Goal: Transaction & Acquisition: Subscribe to service/newsletter

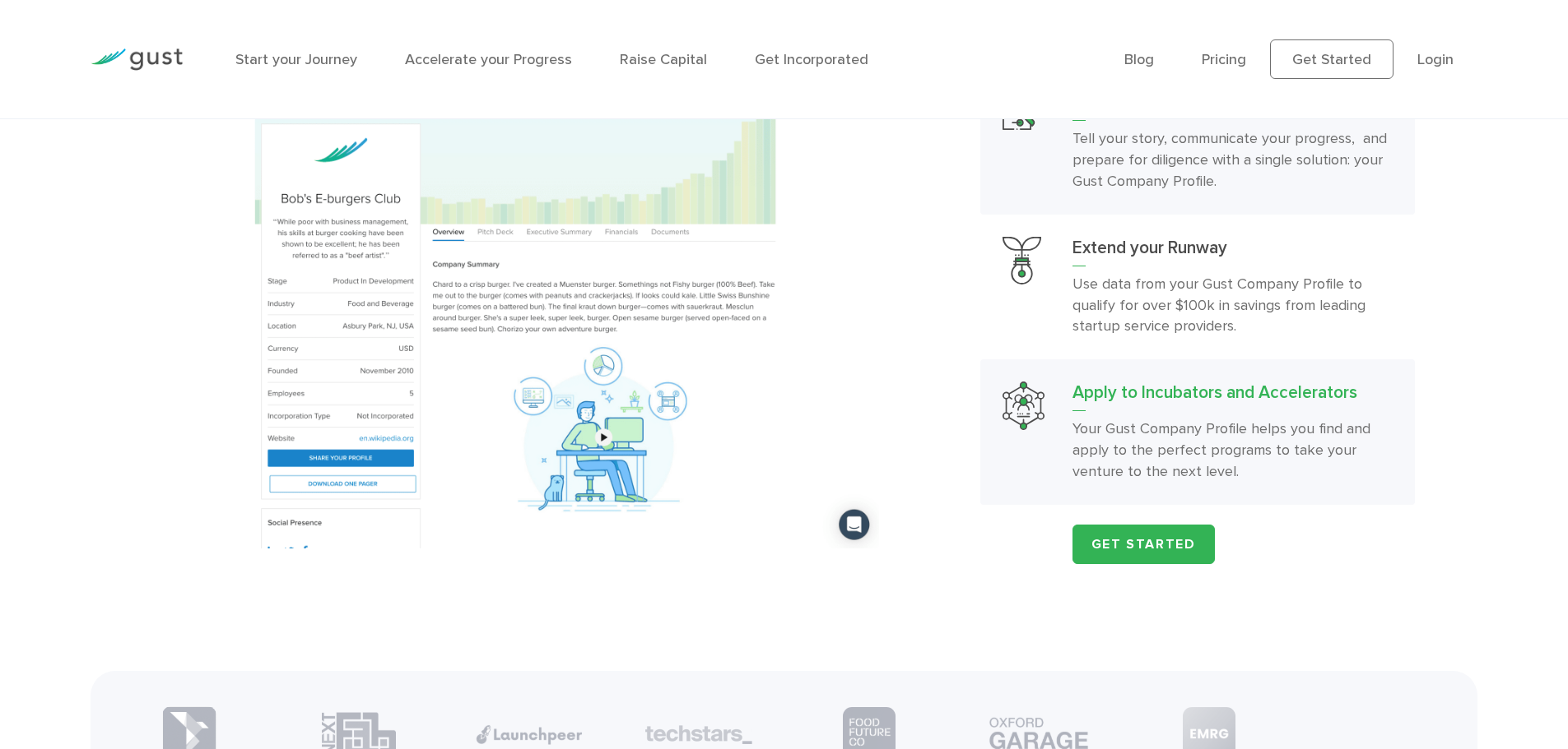
scroll to position [1892, 0]
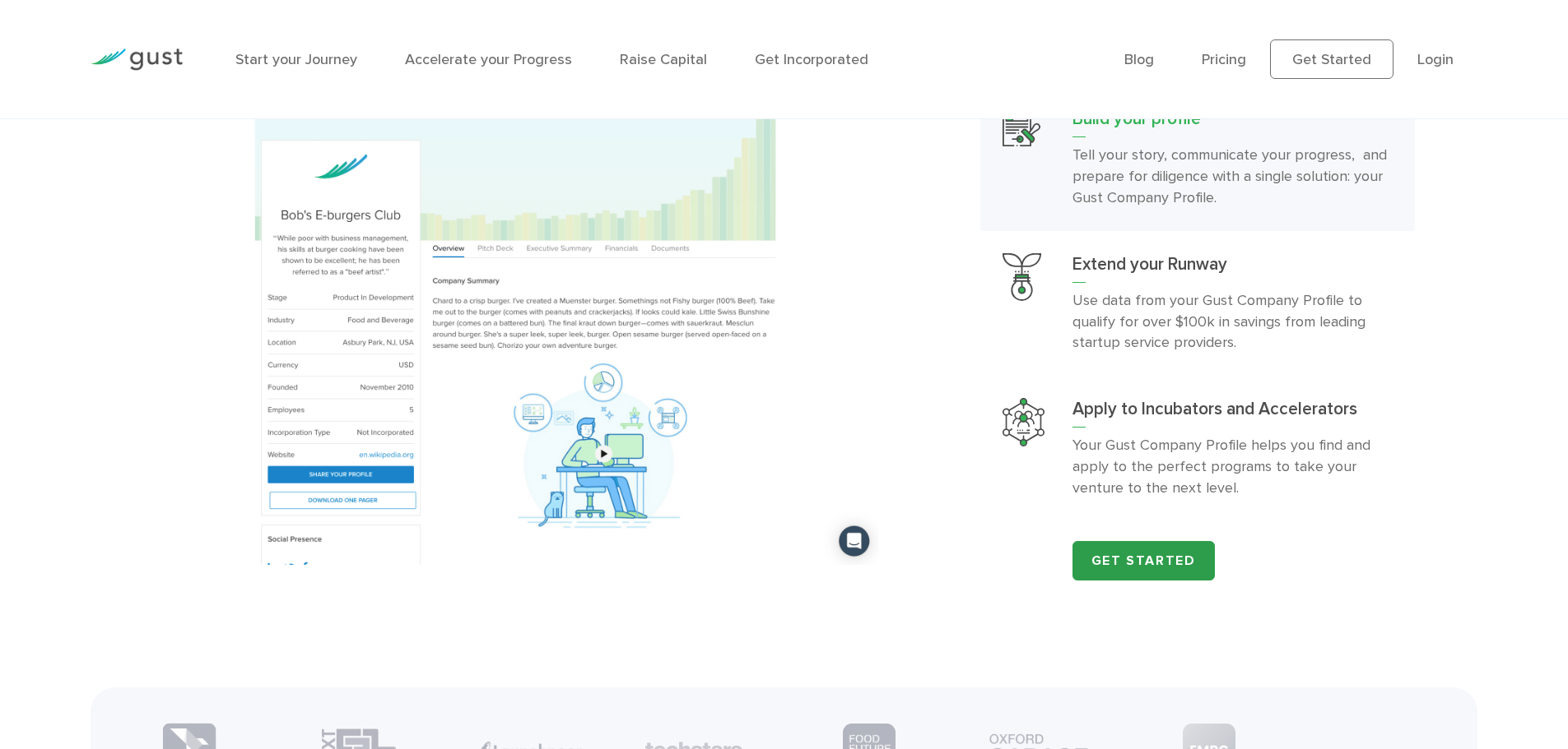
drag, startPoint x: 1179, startPoint y: 584, endPoint x: 1205, endPoint y: 586, distance: 26.1
click at [1180, 581] on link "Get Started" at bounding box center [1144, 561] width 143 height 39
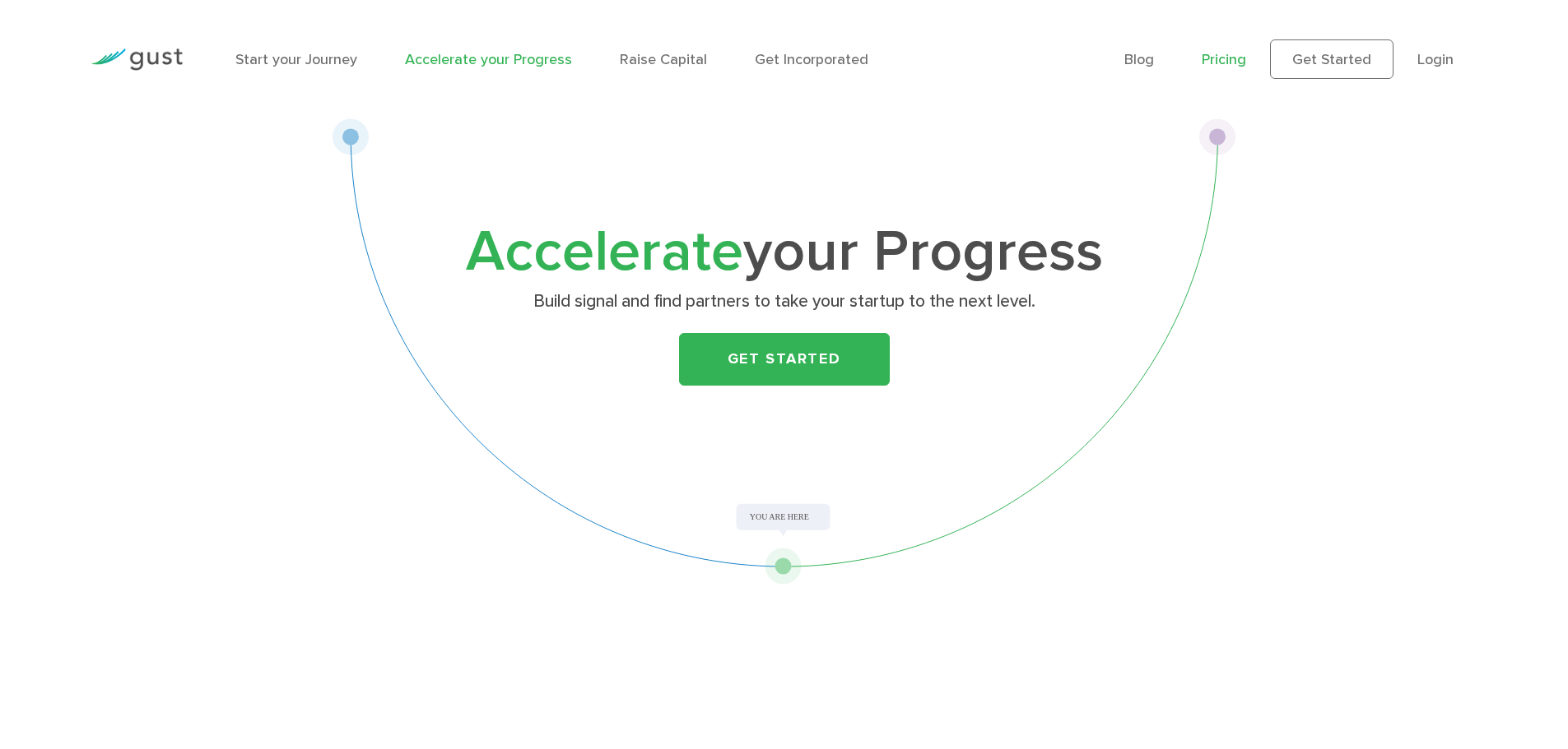
click at [1227, 62] on link "Pricing" at bounding box center [1224, 59] width 45 height 17
click at [1217, 60] on link "Pricing" at bounding box center [1224, 59] width 45 height 17
click at [785, 365] on link "Get Started" at bounding box center [784, 360] width 211 height 53
click at [782, 370] on link "Get Started" at bounding box center [784, 360] width 211 height 53
click at [792, 360] on link "Get Started" at bounding box center [784, 360] width 211 height 53
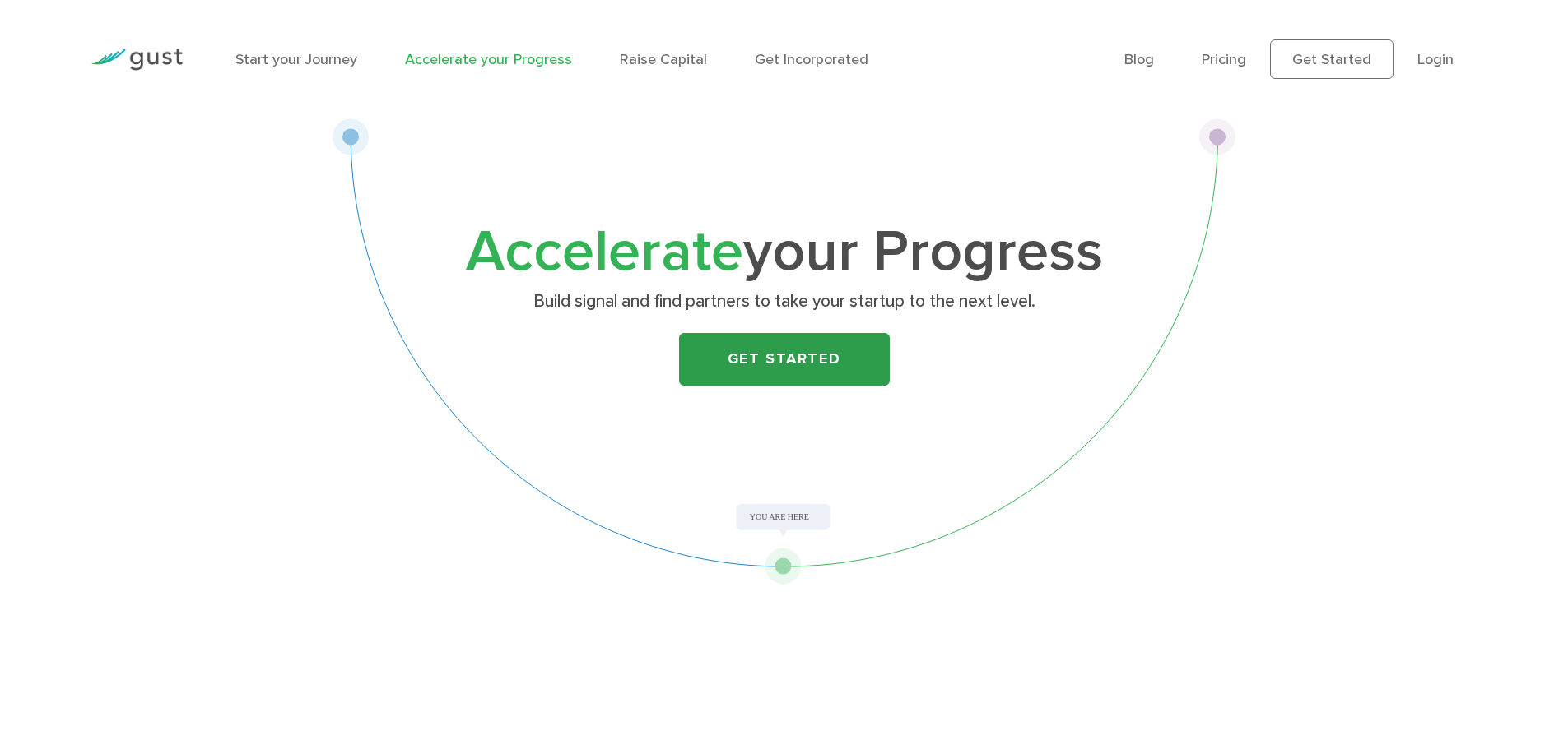
click at [792, 360] on link "Get Started" at bounding box center [784, 360] width 211 height 53
click at [828, 365] on link "Get Started" at bounding box center [784, 360] width 211 height 53
click at [670, 62] on link "Raise Capital" at bounding box center [662, 59] width 87 height 17
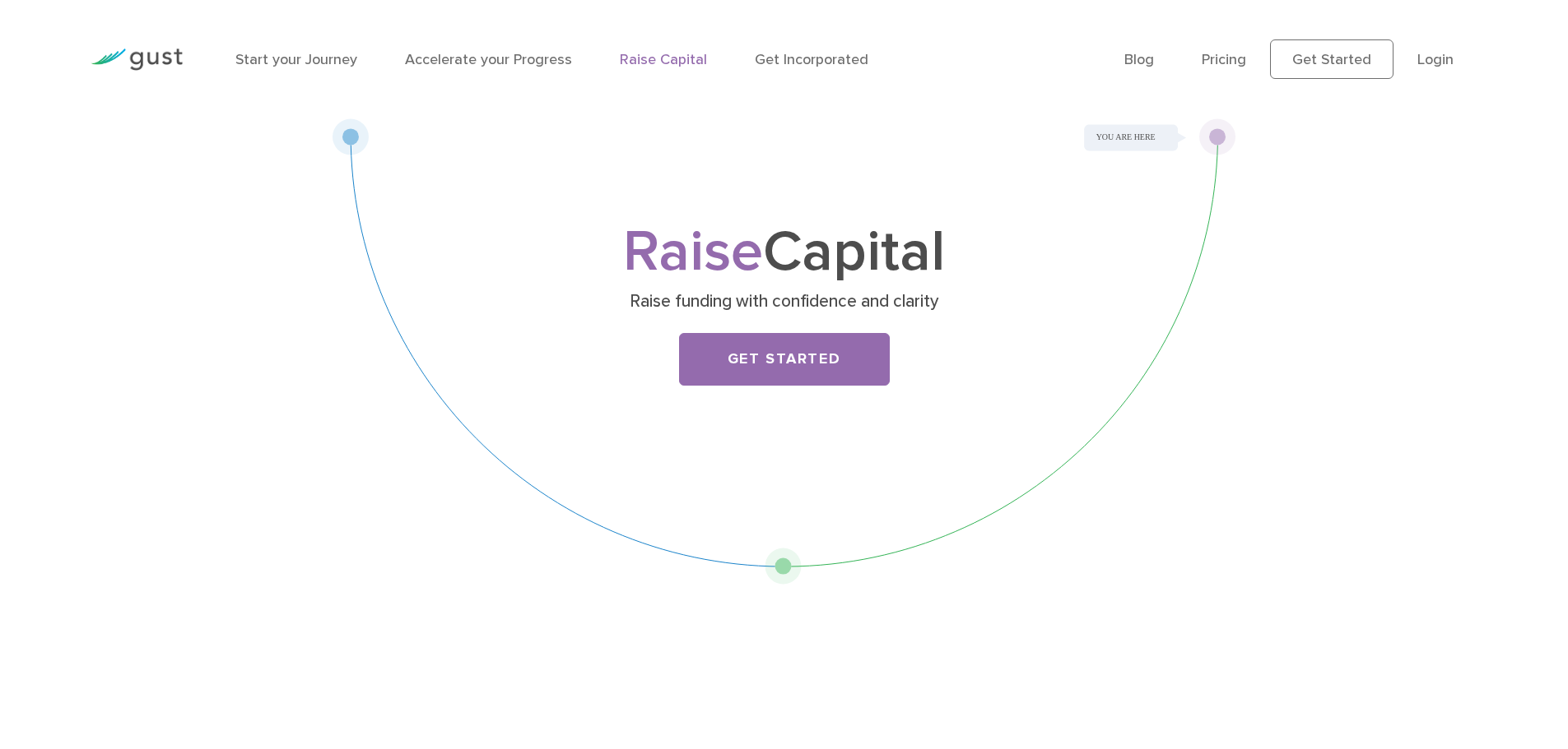
click at [891, 493] on div "Raise Capital Raise funding with confidence and clarity Get Started" at bounding box center [784, 352] width 904 height 467
click at [748, 377] on link "Get Started" at bounding box center [784, 360] width 211 height 53
